Goal: Task Accomplishment & Management: Use online tool/utility

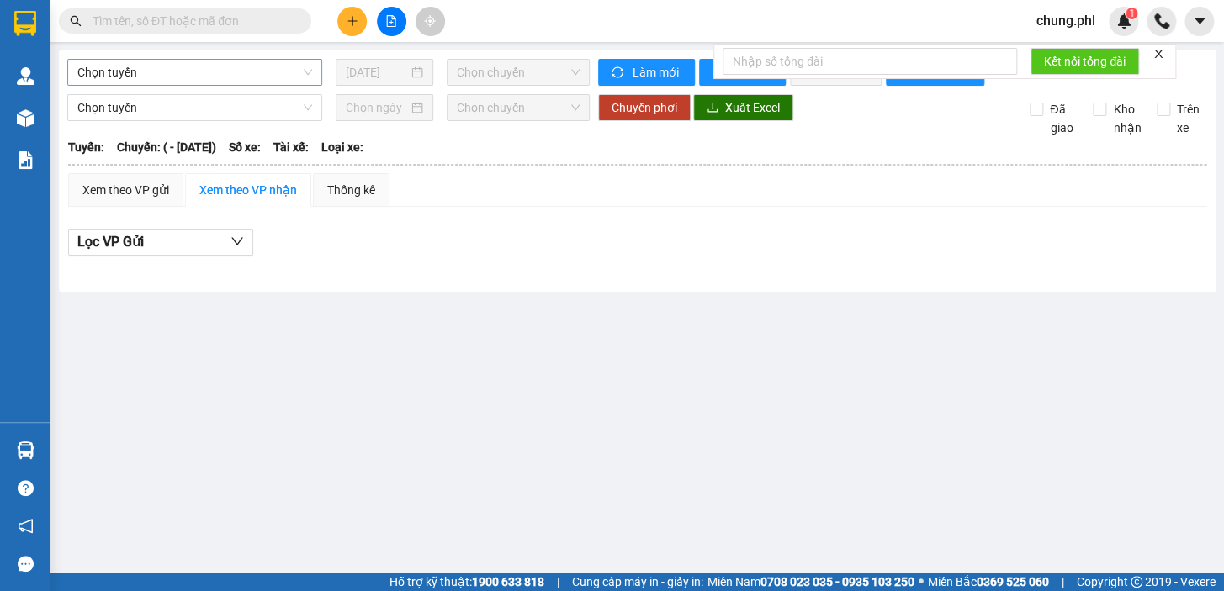
type input "[DATE]"
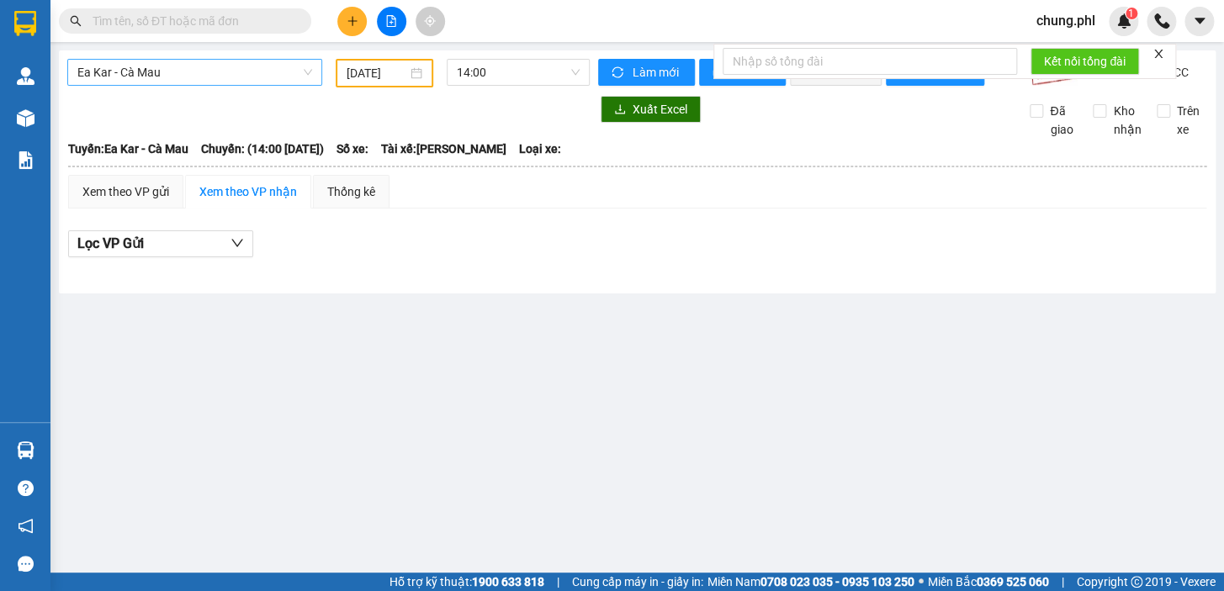
click at [267, 63] on span "Ea Kar - Cà Mau" at bounding box center [194, 72] width 235 height 25
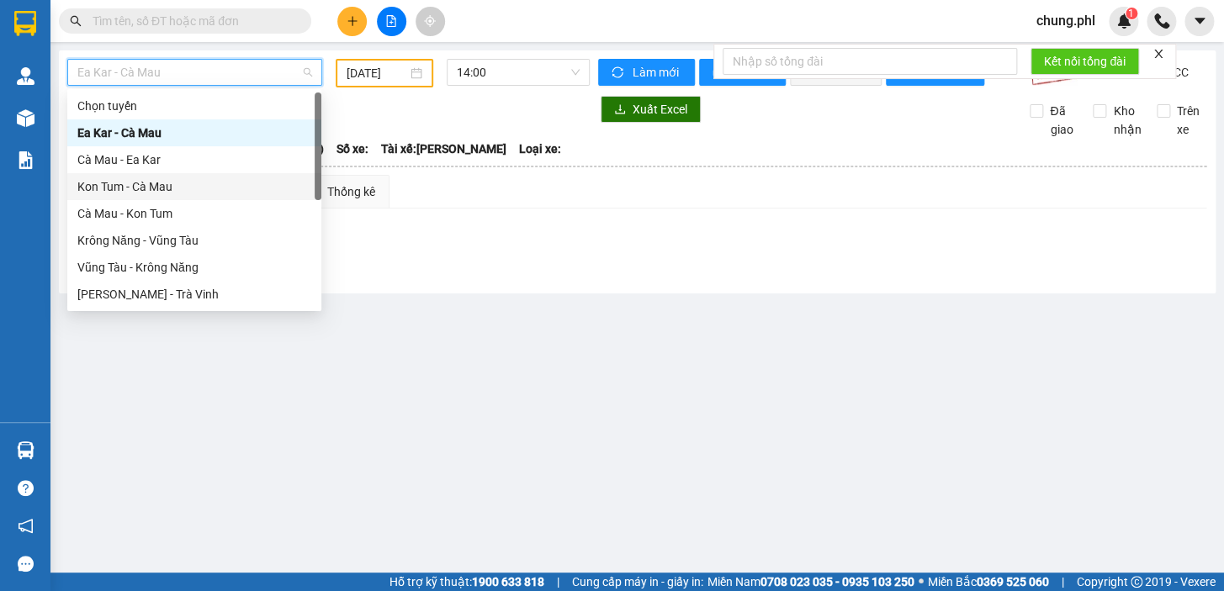
click at [200, 187] on div "Kon Tum - Cà Mau" at bounding box center [194, 186] width 234 height 19
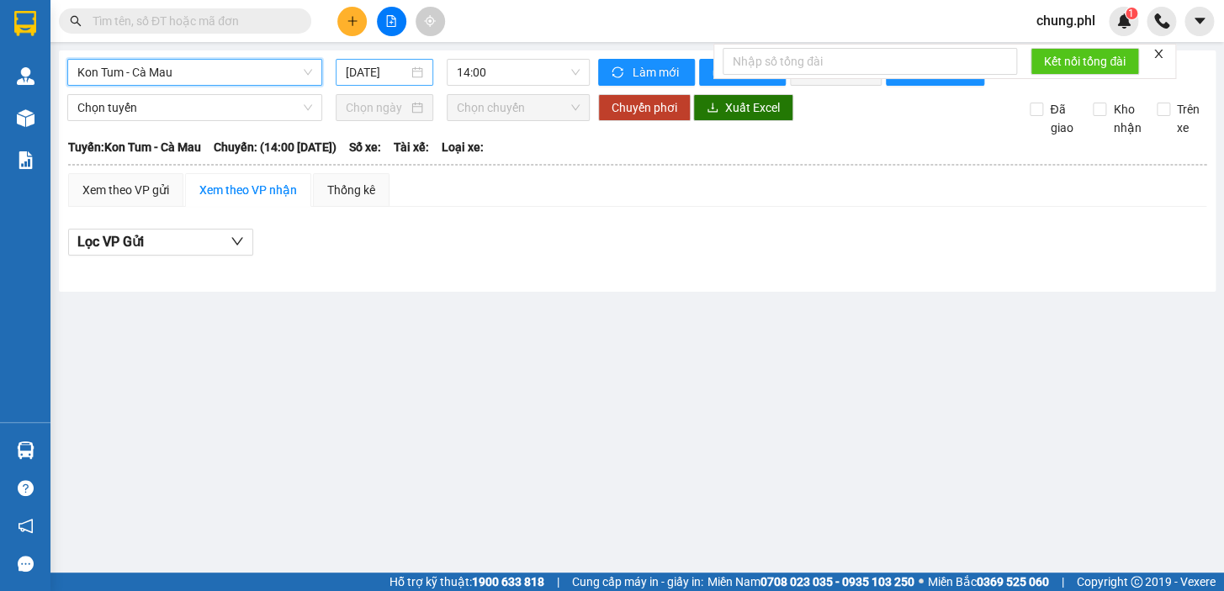
click at [382, 63] on input "[DATE]" at bounding box center [377, 72] width 63 height 19
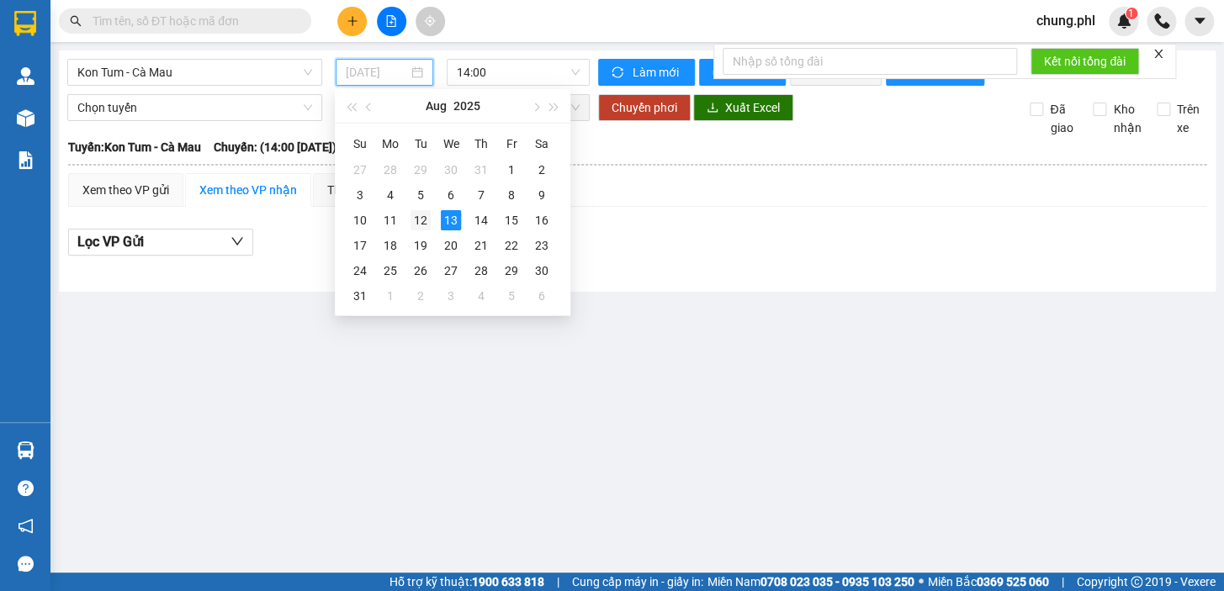
click at [415, 217] on div "12" at bounding box center [420, 220] width 20 height 20
type input "[DATE]"
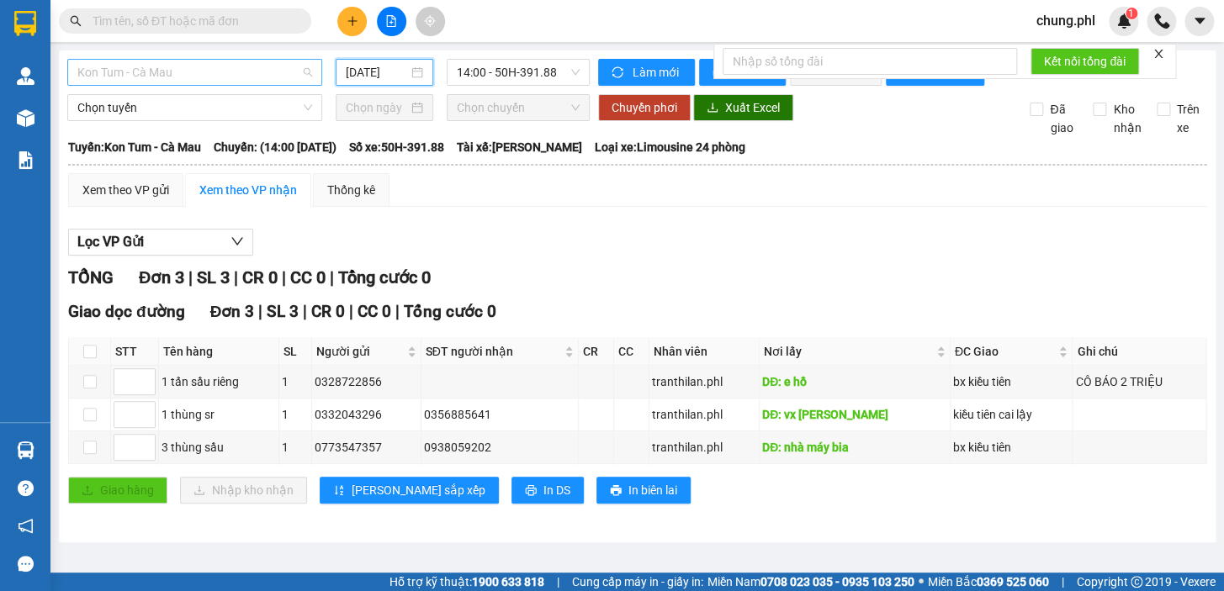
click at [278, 79] on span "Kon Tum - Cà Mau" at bounding box center [194, 72] width 235 height 25
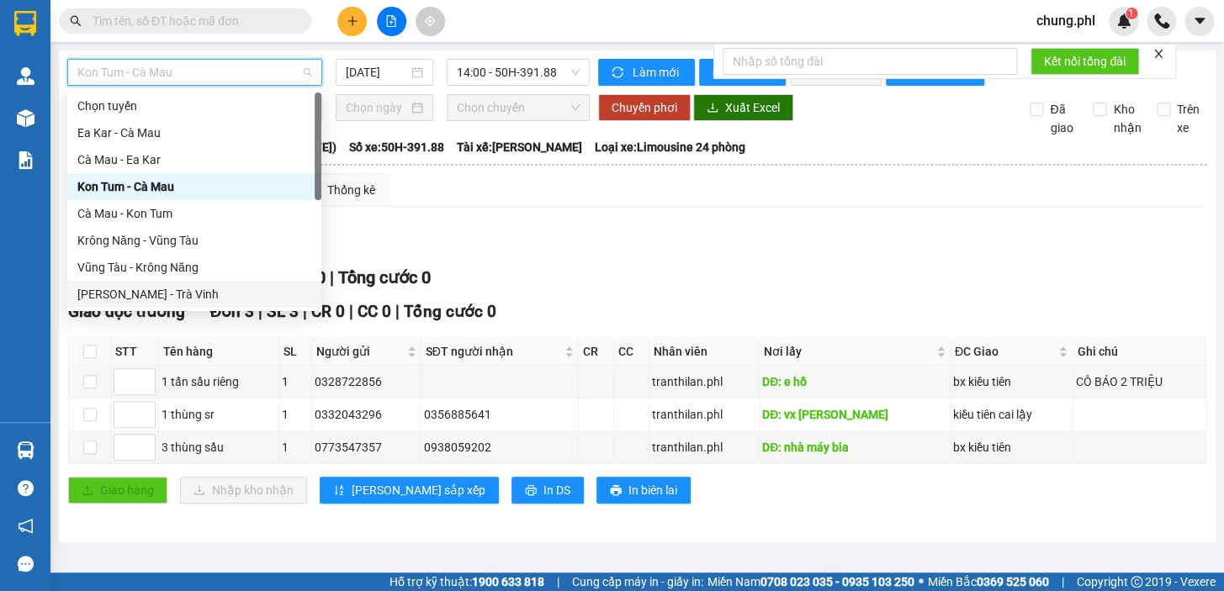
click at [191, 285] on div "[PERSON_NAME] - Trà Vinh" at bounding box center [194, 294] width 234 height 19
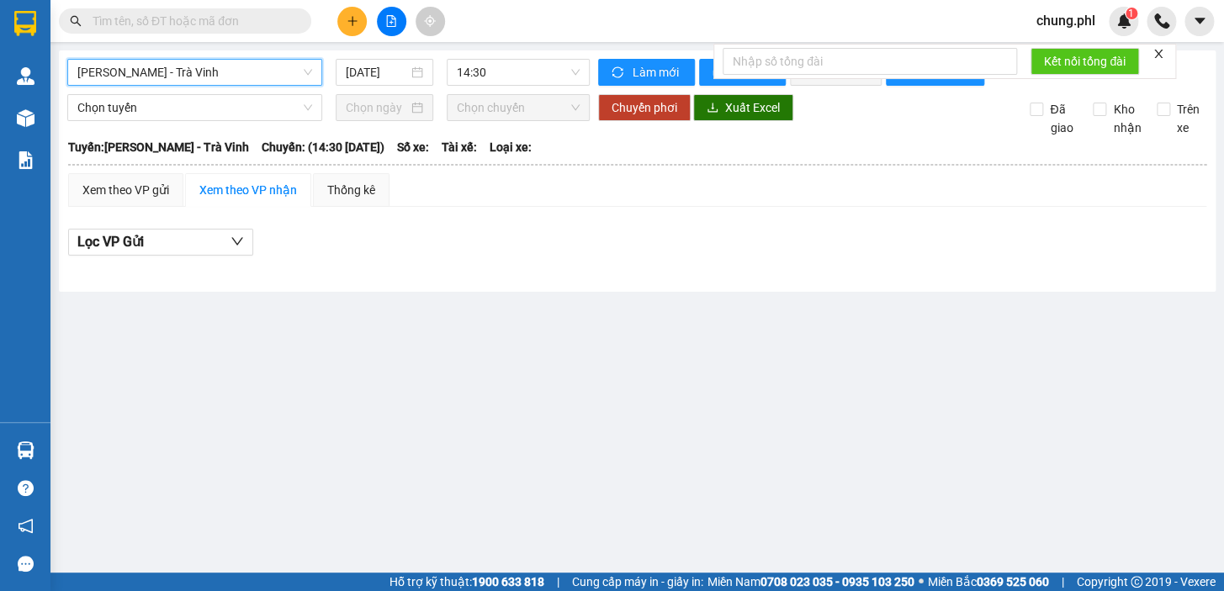
click at [384, 86] on div "[PERSON_NAME] - Trà Vinh Gia Lai - Trà Vinh [DATE] 14:30" at bounding box center [328, 72] width 522 height 27
click at [402, 77] on input "[DATE]" at bounding box center [377, 72] width 63 height 19
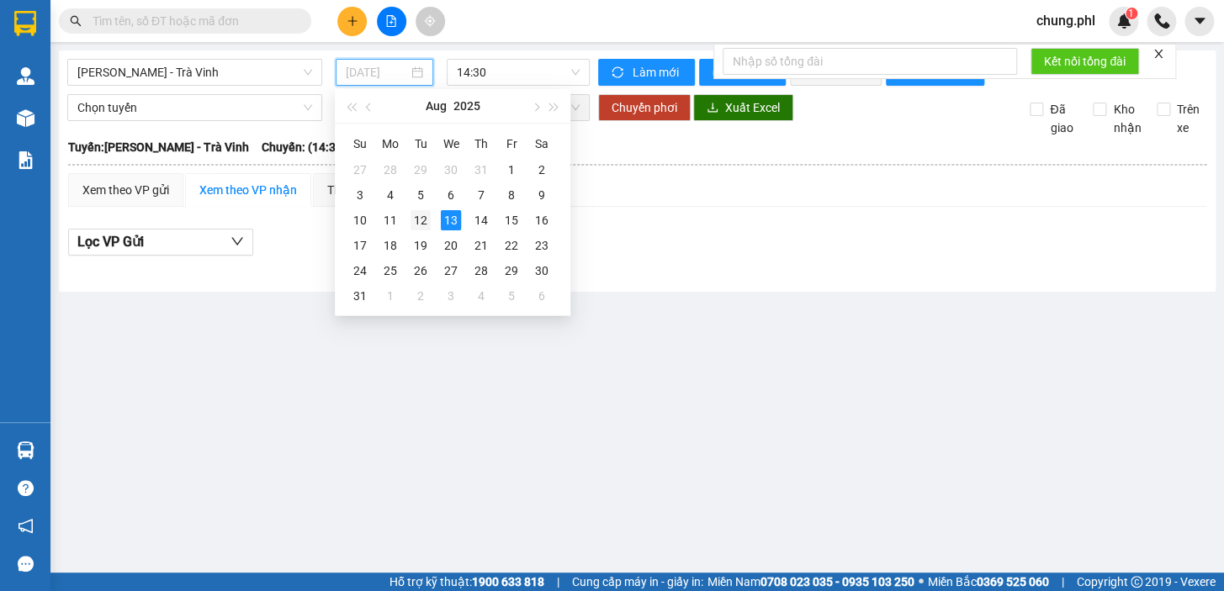
click at [426, 221] on div "12" at bounding box center [420, 220] width 20 height 20
type input "[DATE]"
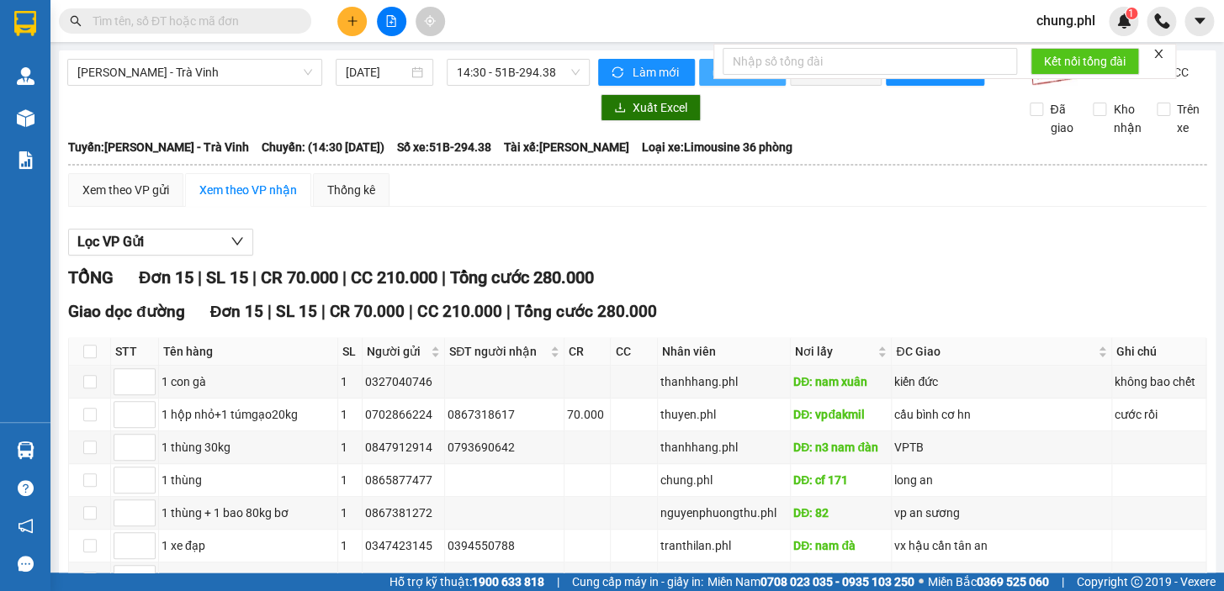
click at [699, 76] on button "In phơi" at bounding box center [742, 72] width 87 height 27
